Goal: Navigation & Orientation: Find specific page/section

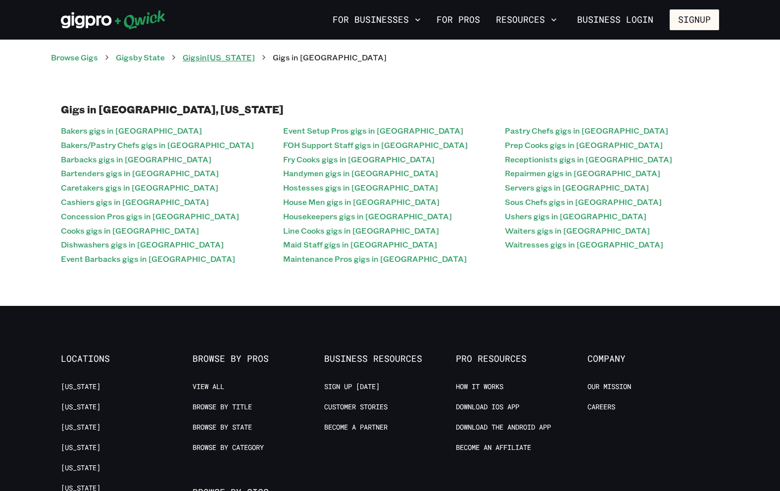
click at [230, 60] on link "Gigs in Arizona" at bounding box center [219, 57] width 72 height 10
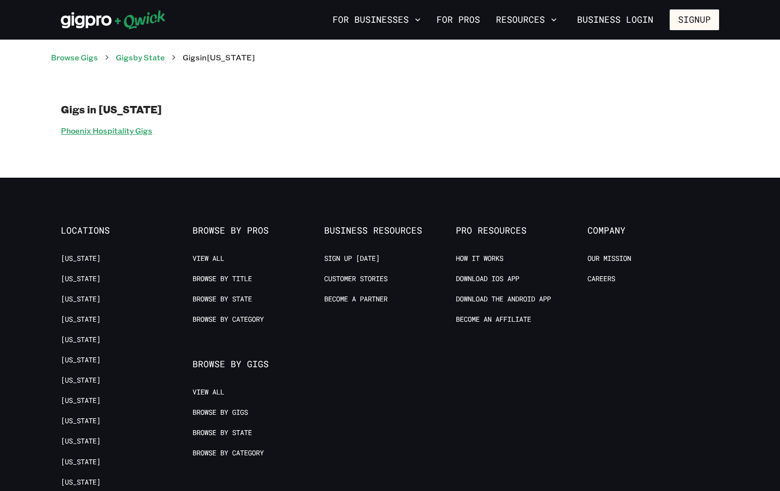
click at [124, 133] on link "Phoenix Hospitality Gigs" at bounding box center [107, 131] width 92 height 14
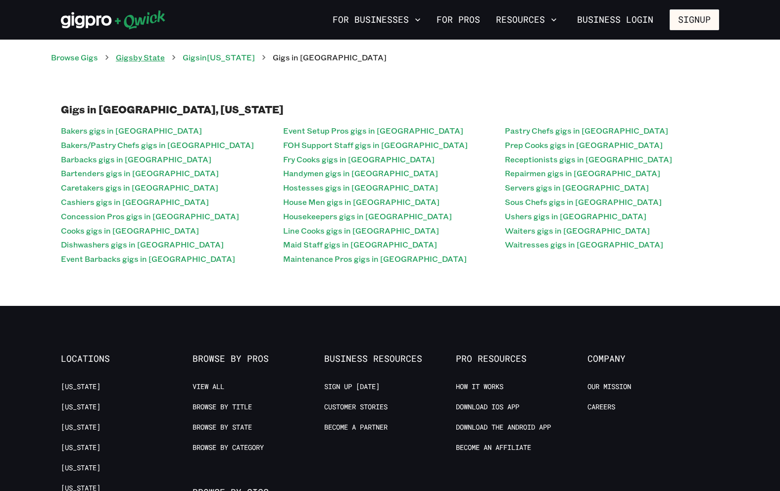
click at [156, 60] on link "Gigs by State" at bounding box center [140, 57] width 49 height 10
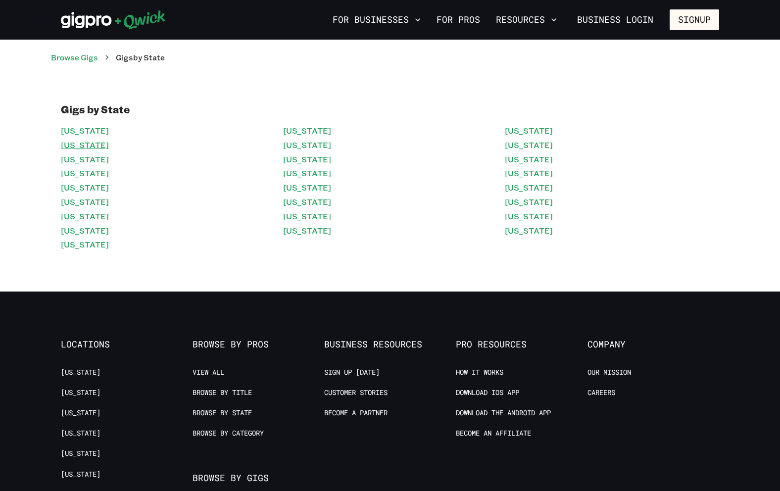
click at [84, 146] on link "[US_STATE]" at bounding box center [85, 145] width 48 height 14
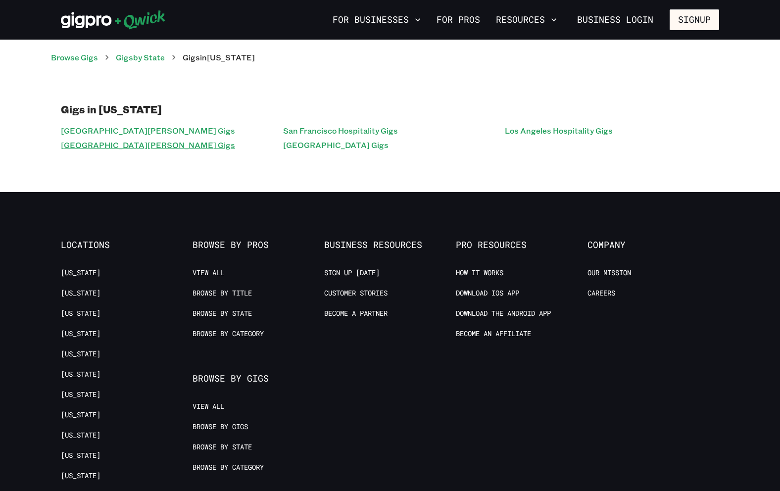
click at [111, 144] on link "San Luis Obispo Hospitality Gigs" at bounding box center [148, 145] width 174 height 14
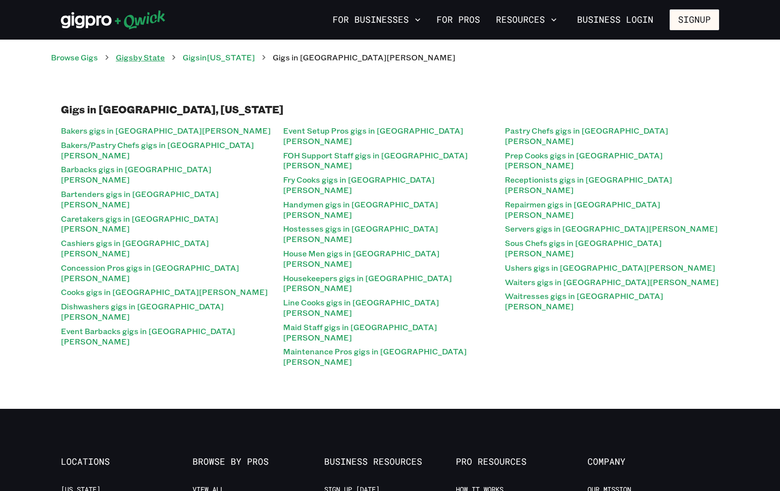
click at [165, 56] on link "Gigs by State" at bounding box center [140, 57] width 49 height 10
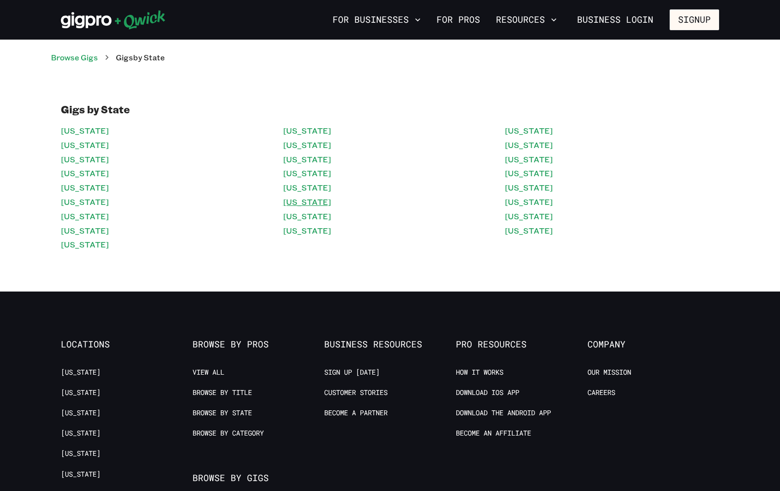
click at [305, 203] on link "[US_STATE]" at bounding box center [307, 202] width 48 height 14
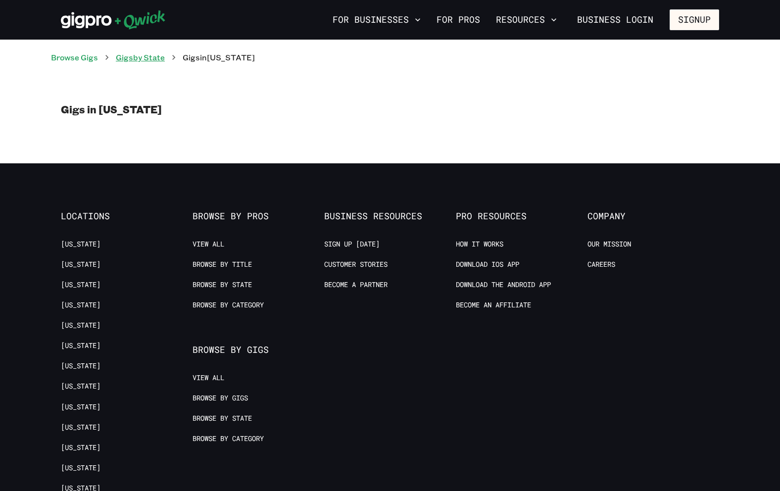
click at [160, 56] on link "Gigs by State" at bounding box center [140, 57] width 49 height 10
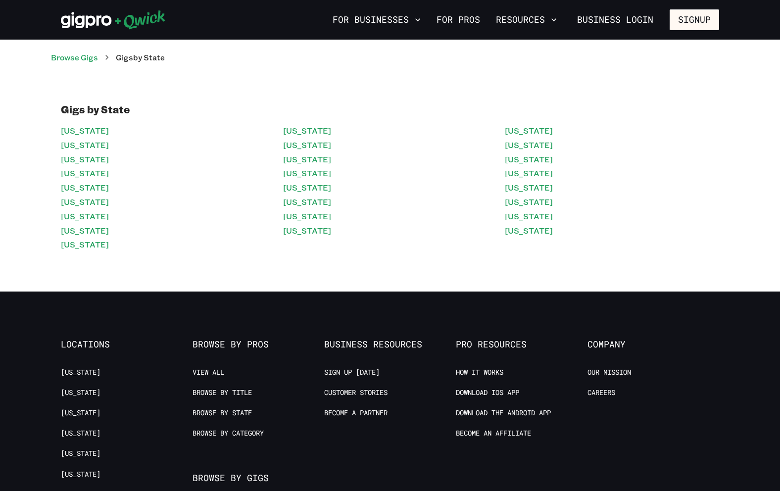
click at [308, 215] on link "[US_STATE]" at bounding box center [307, 216] width 48 height 14
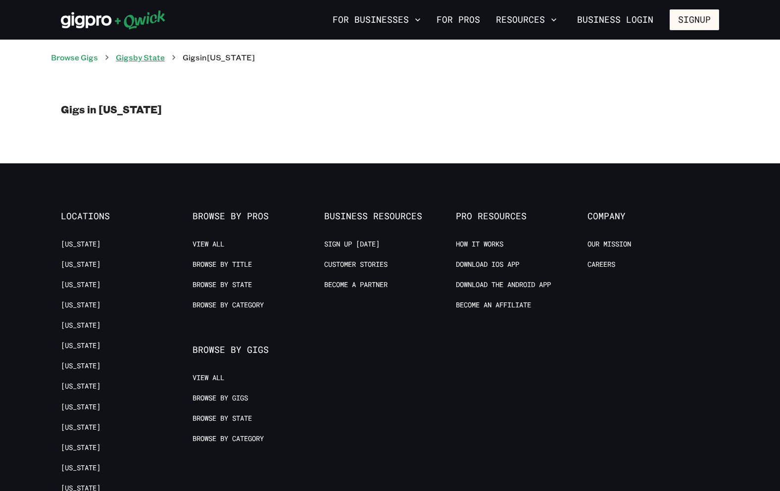
click at [157, 56] on link "Gigs by State" at bounding box center [140, 57] width 49 height 10
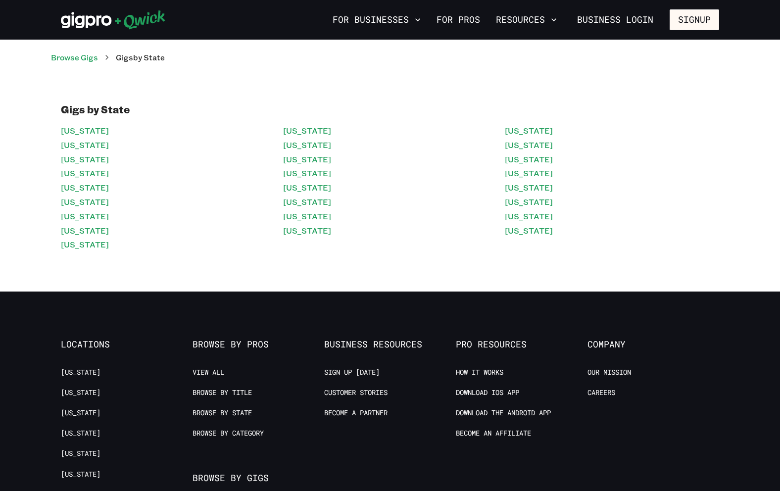
click at [523, 216] on link "[US_STATE]" at bounding box center [529, 216] width 48 height 14
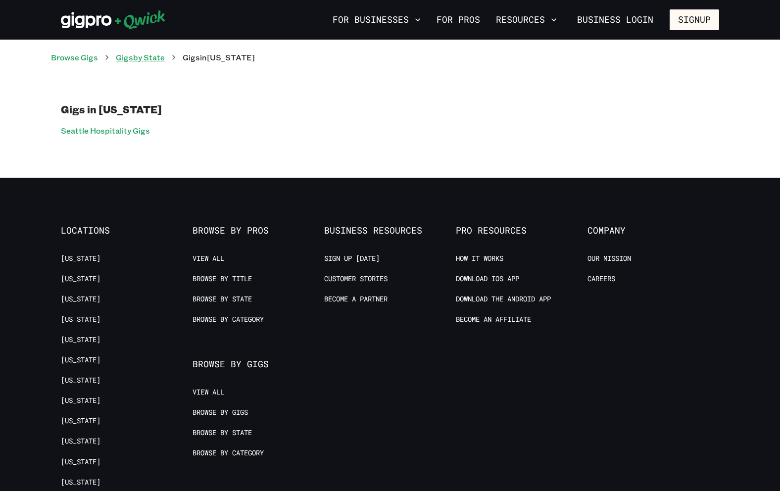
click at [150, 62] on link "Gigs by State" at bounding box center [140, 57] width 49 height 10
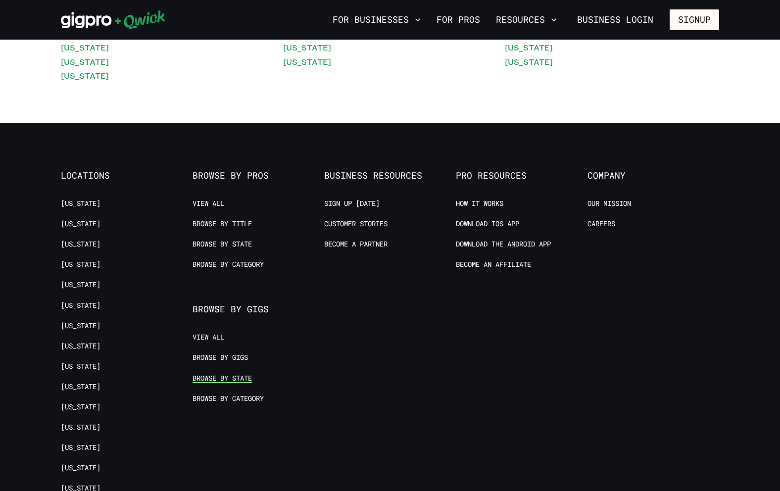
scroll to position [169, 0]
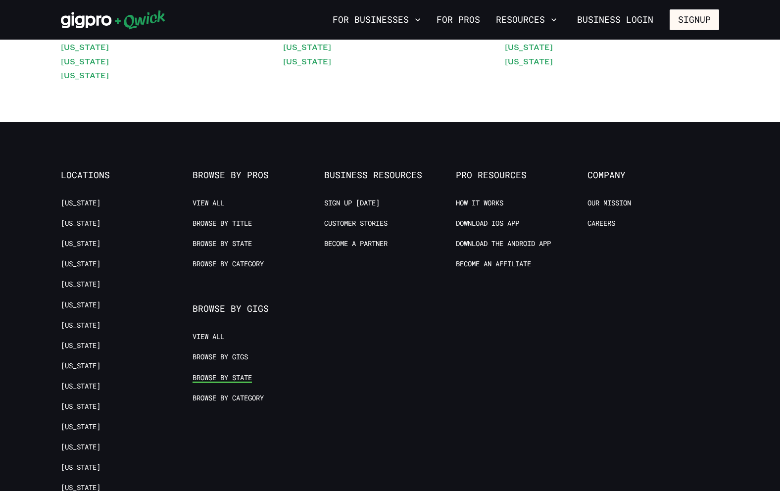
click at [229, 376] on link "Browse by State" at bounding box center [222, 377] width 59 height 9
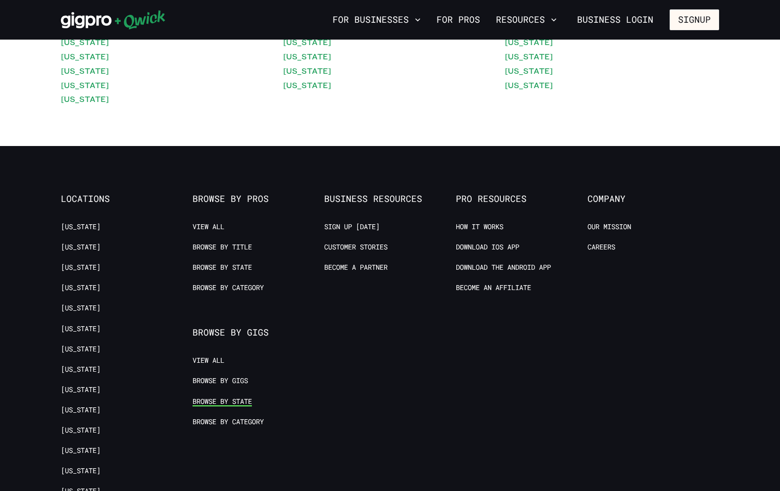
scroll to position [168, 0]
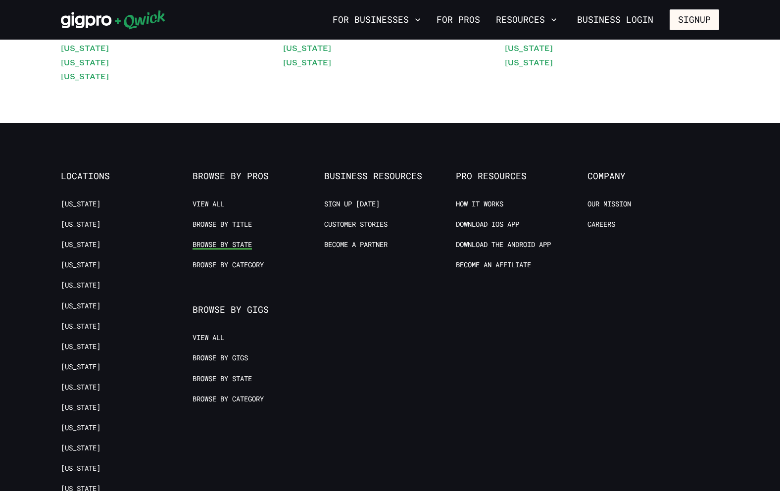
click at [218, 240] on link "Browse by State" at bounding box center [222, 244] width 59 height 9
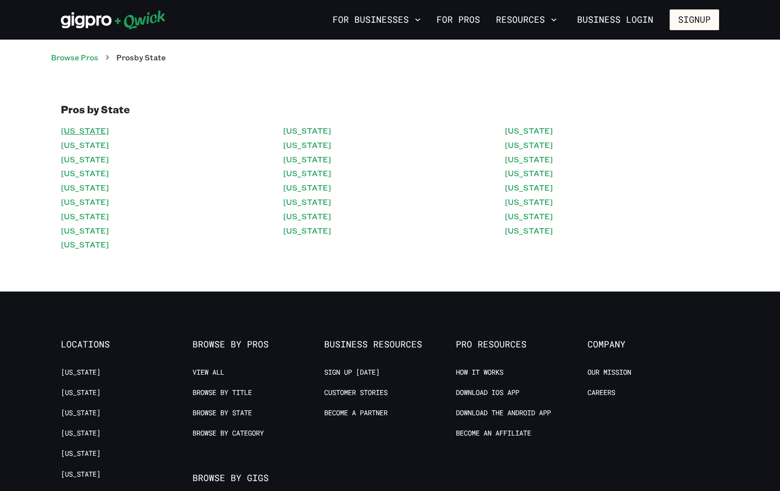
click at [77, 128] on link "[US_STATE]" at bounding box center [85, 131] width 48 height 14
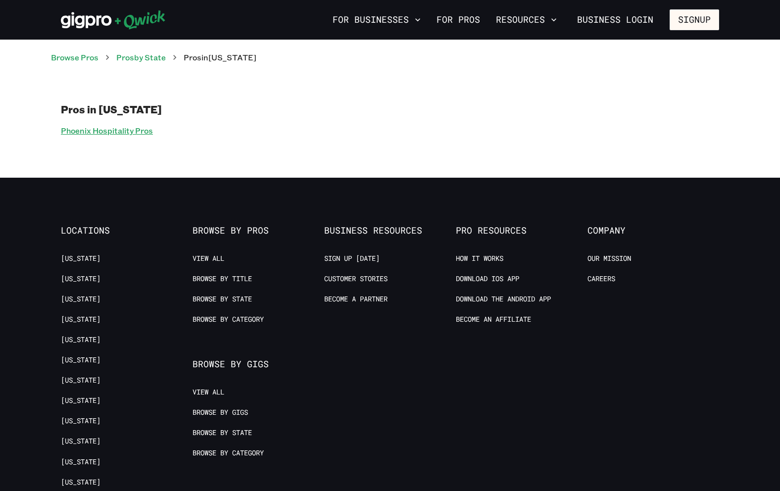
click at [81, 130] on link "Phoenix Hospitality Pros" at bounding box center [107, 131] width 92 height 14
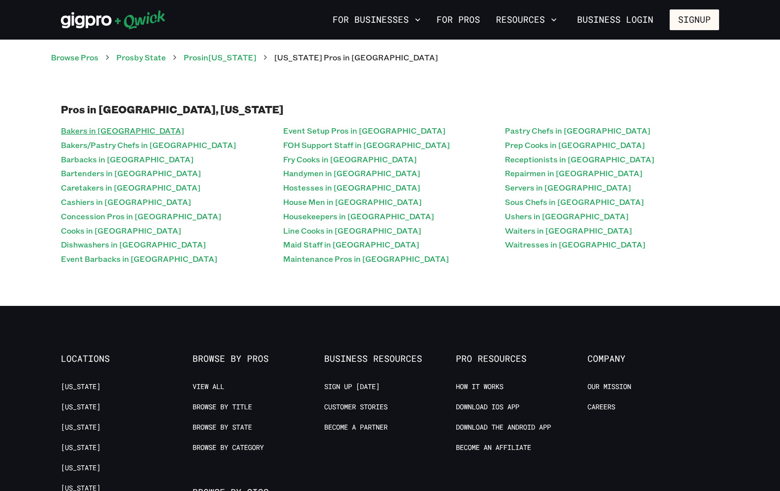
click at [83, 130] on link "Bakers in Phoenix" at bounding box center [122, 131] width 123 height 14
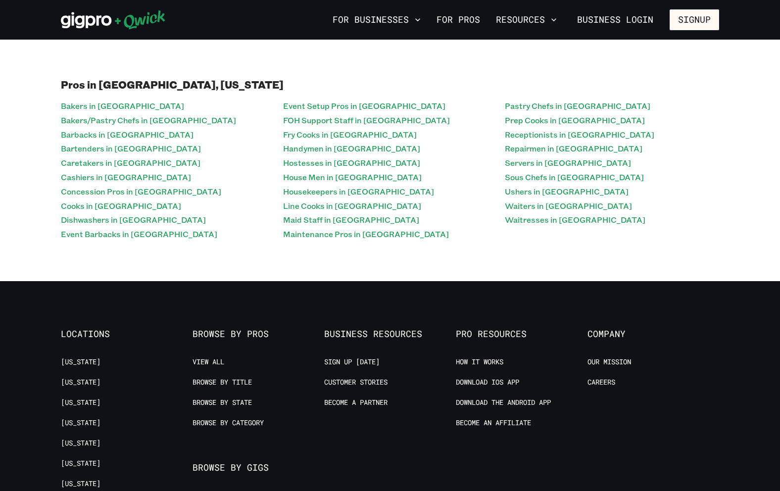
scroll to position [28, 0]
